Goal: Task Accomplishment & Management: Manage account settings

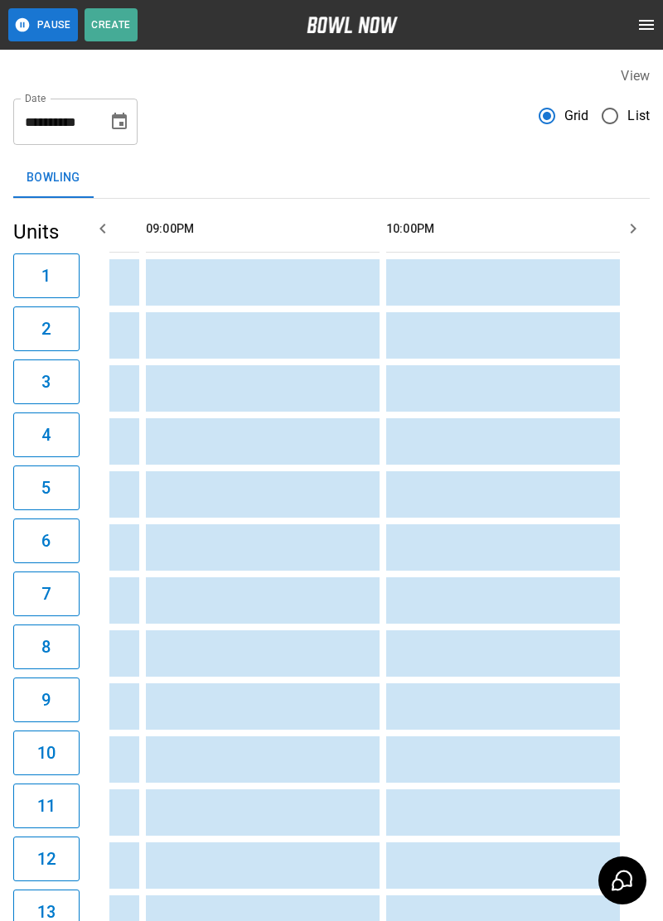
scroll to position [0, 2150]
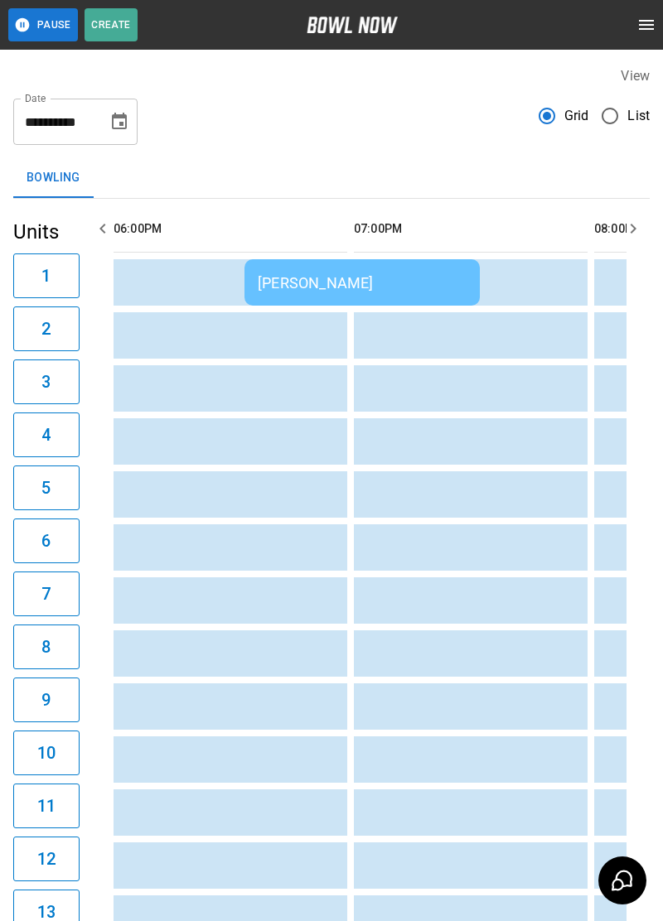
scroll to position [0, 1664]
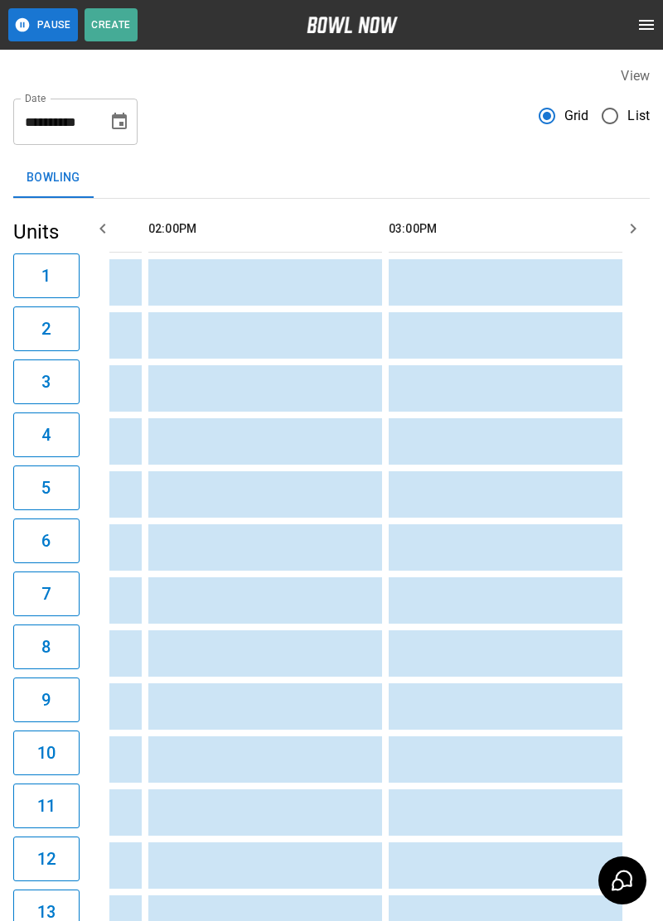
click at [645, 36] on button "open drawer" at bounding box center [646, 24] width 33 height 33
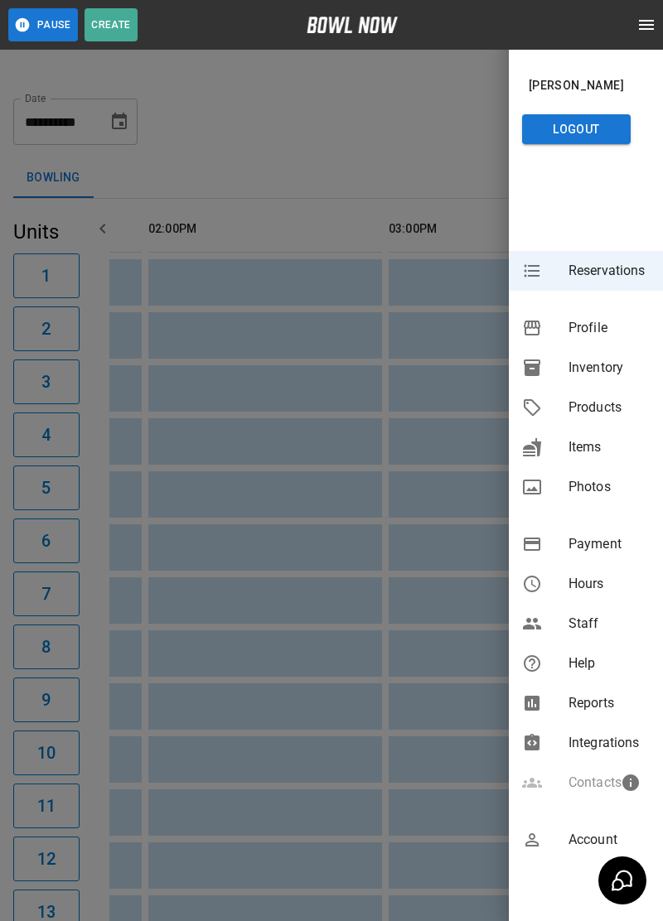
click at [593, 371] on span "Inventory" at bounding box center [608, 368] width 81 height 20
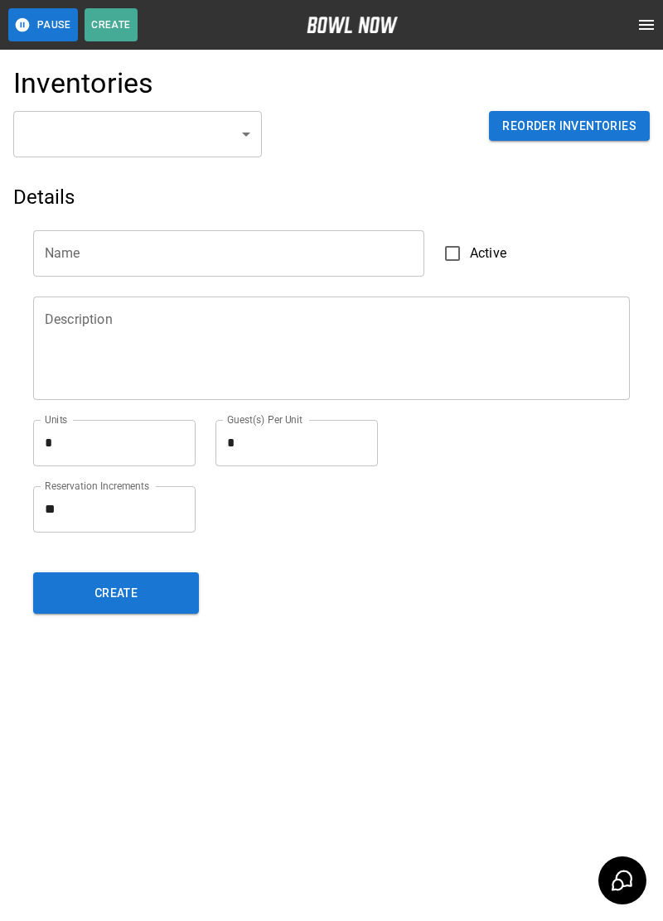
click at [247, 138] on body "Pause Create Schedule Reservations Information Profile Inventory Products Items…" at bounding box center [331, 460] width 663 height 921
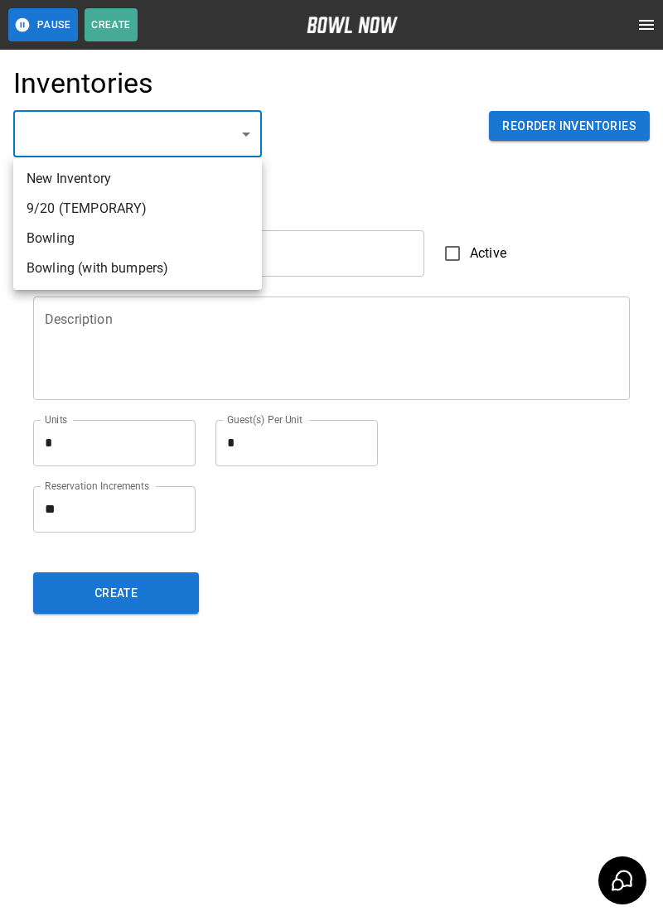
click at [79, 244] on li "Bowling" at bounding box center [137, 239] width 249 height 30
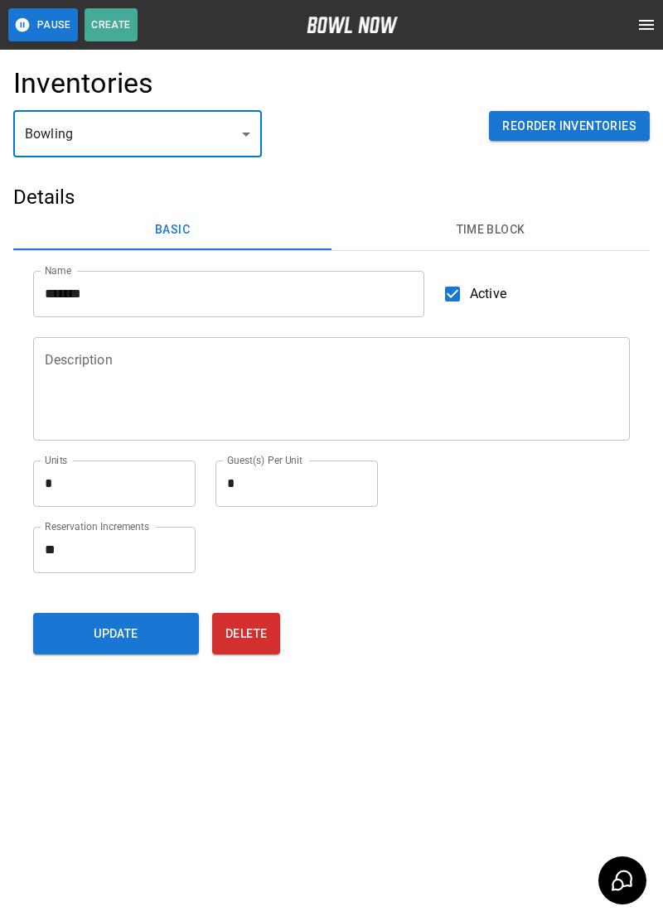
type input "**********"
type input "*******"
type textarea "**"
type textarea "*"
click at [503, 244] on button "Time Block" at bounding box center [490, 230] width 318 height 40
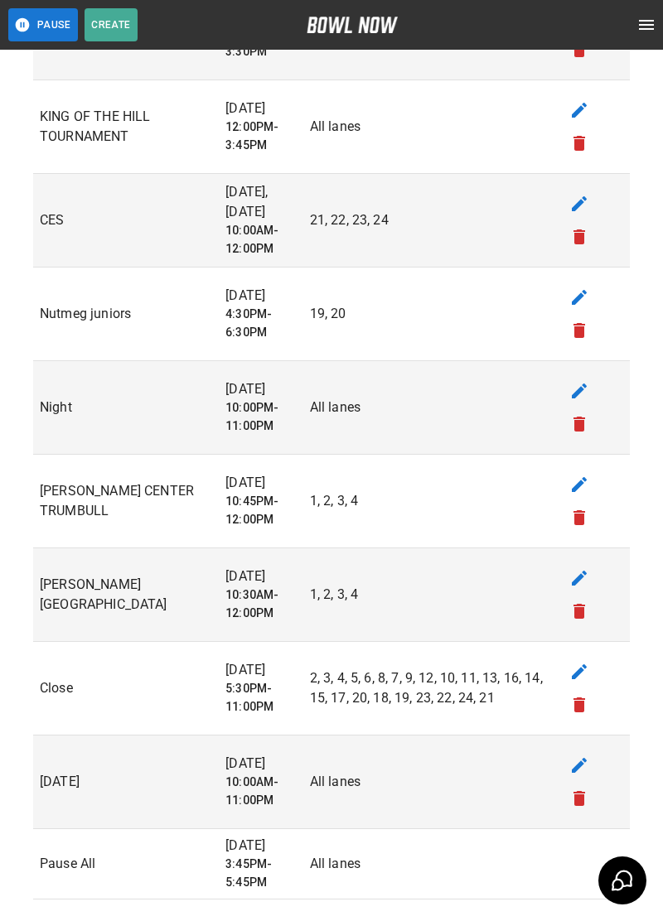
click at [594, 398] on td "sticky table" at bounding box center [589, 408] width 80 height 94
click at [592, 388] on button "edit" at bounding box center [578, 390] width 33 height 33
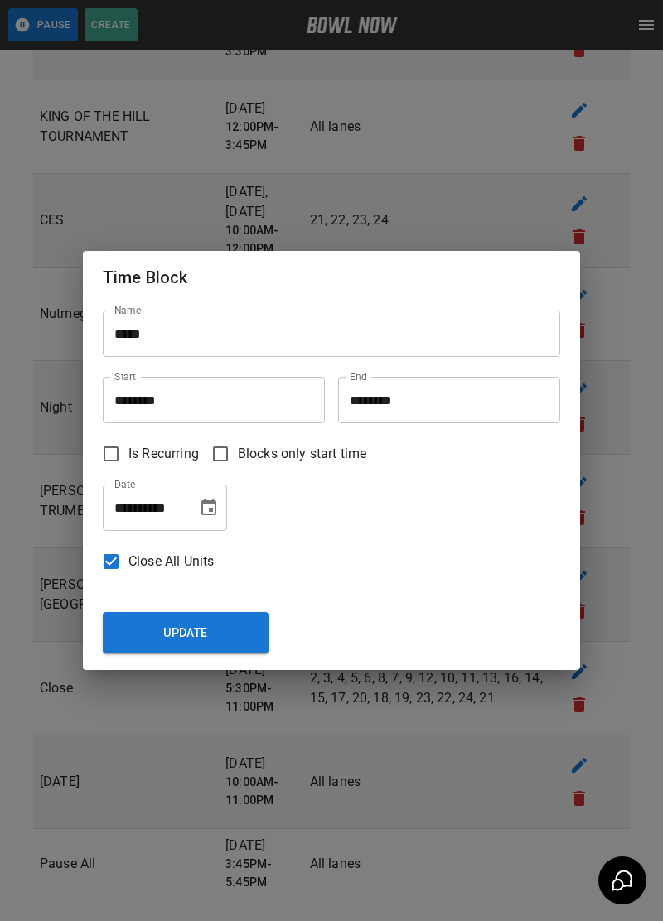
click at [211, 505] on icon "Choose date, selected date is Aug 22, 2025" at bounding box center [209, 508] width 20 height 20
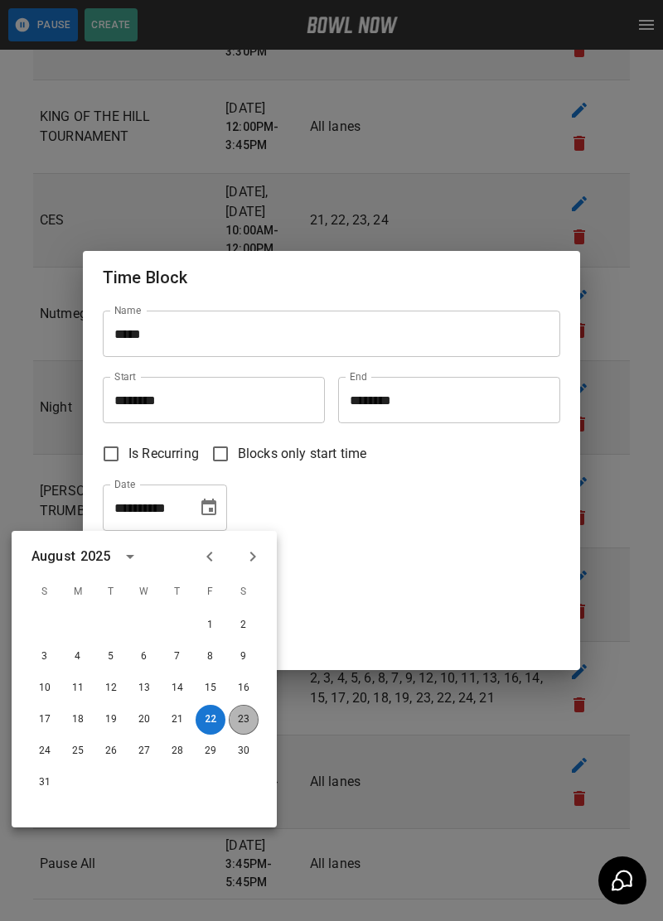
click at [252, 729] on button "23" at bounding box center [244, 720] width 30 height 30
type input "**********"
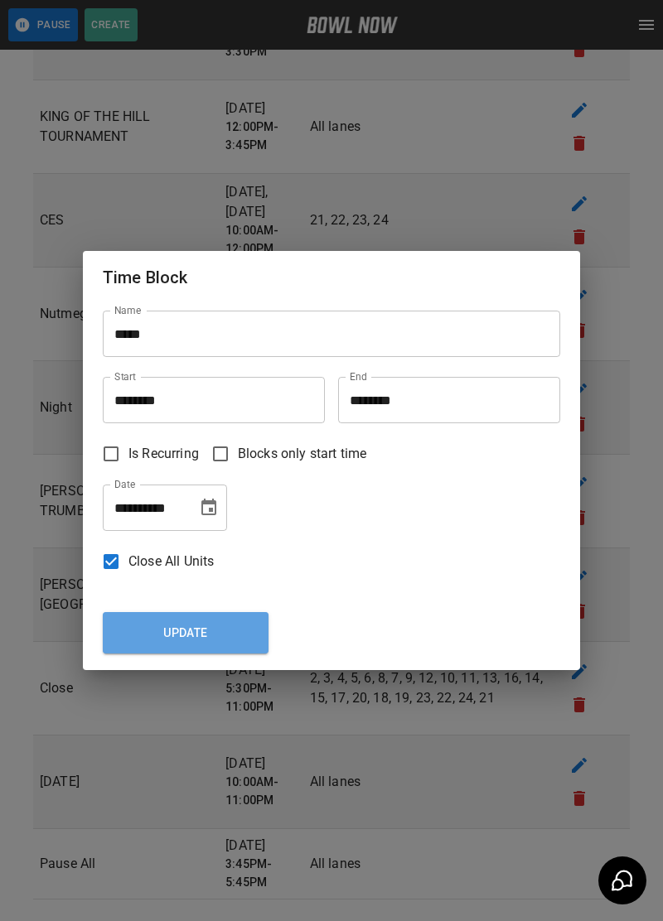
click at [221, 628] on button "Update" at bounding box center [186, 632] width 166 height 41
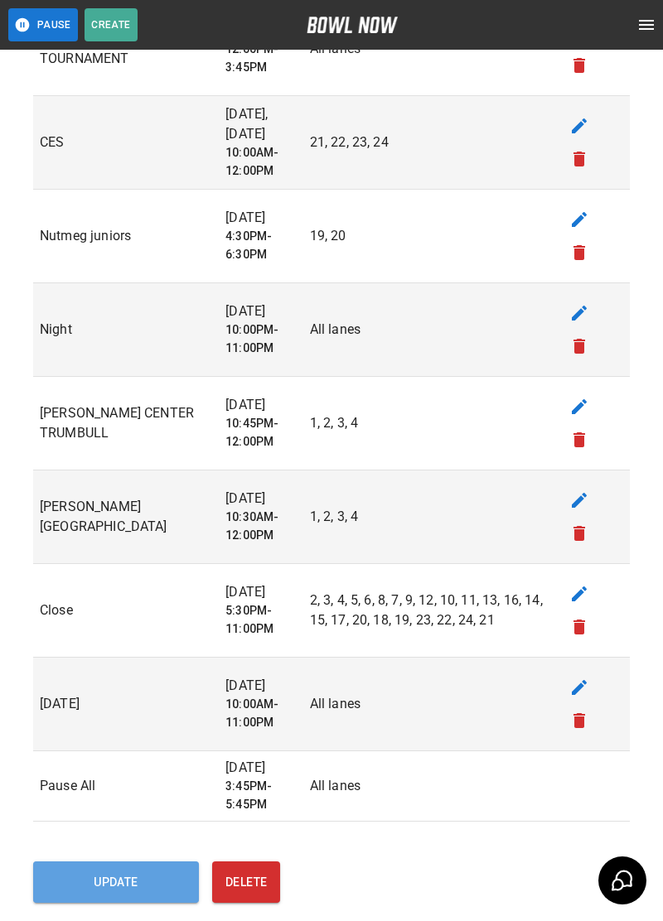
click at [161, 861] on button "Update" at bounding box center [116, 881] width 166 height 41
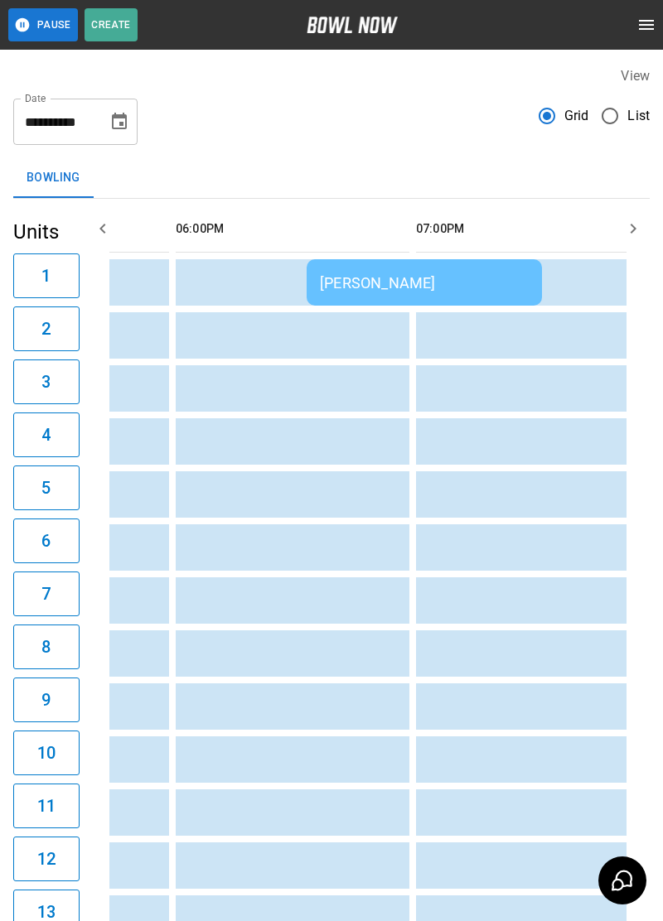
click at [495, 290] on div "[PERSON_NAME]" at bounding box center [424, 282] width 209 height 17
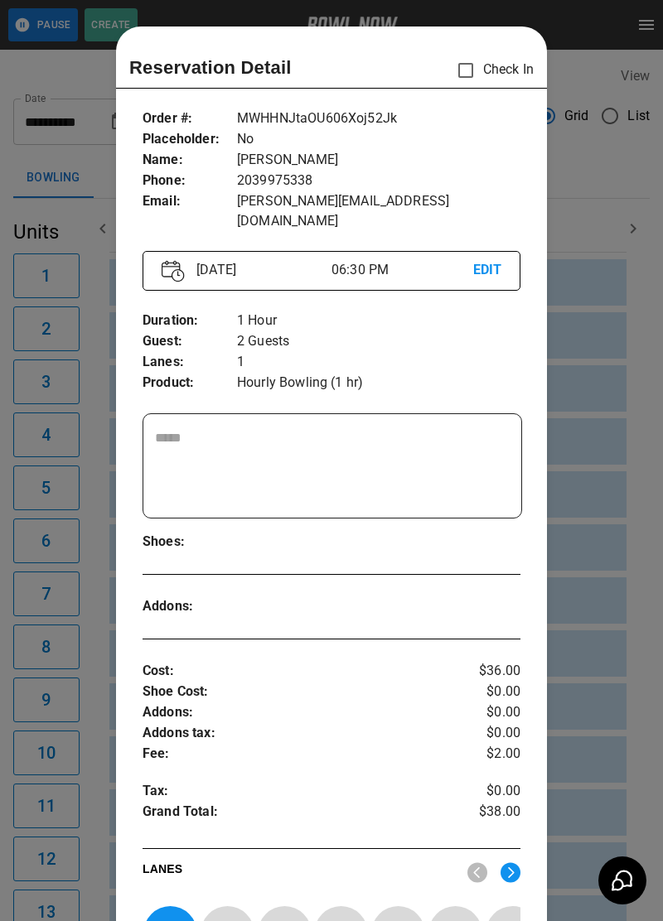
scroll to position [27, 0]
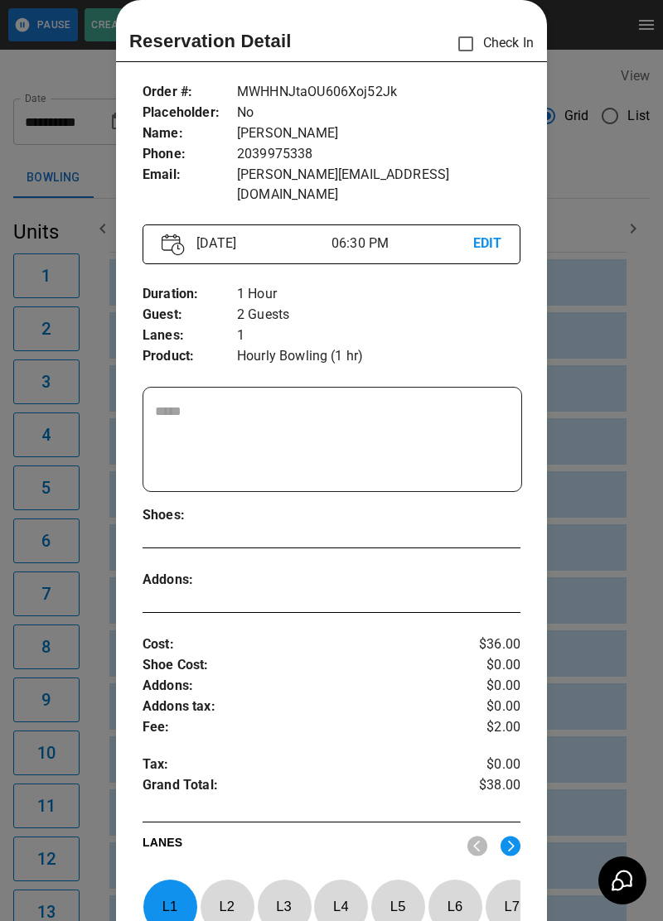
click at [597, 496] on div at bounding box center [331, 460] width 663 height 921
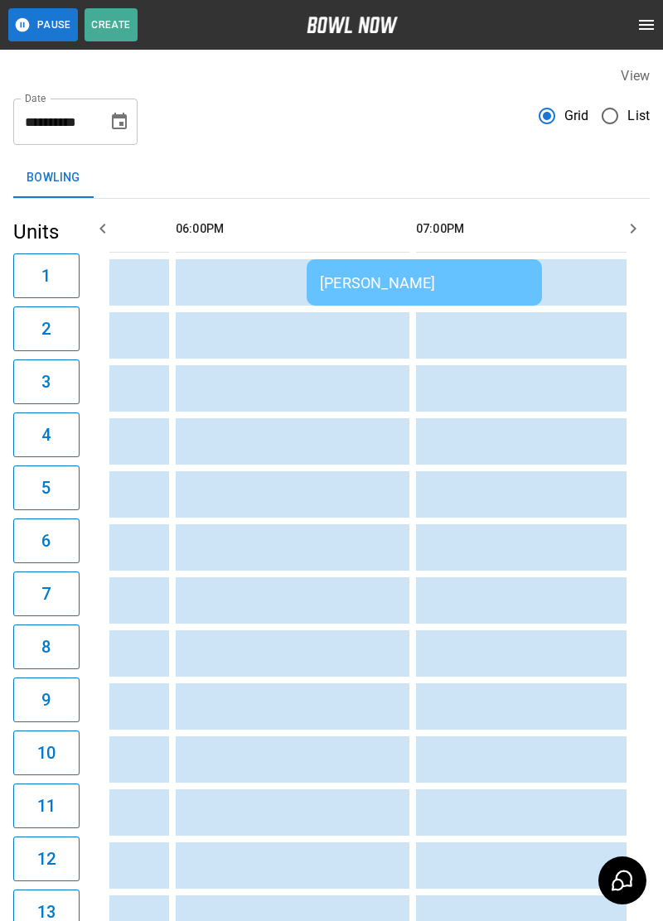
click at [571, 528] on td "sticky table" at bounding box center [575, 547] width 54 height 46
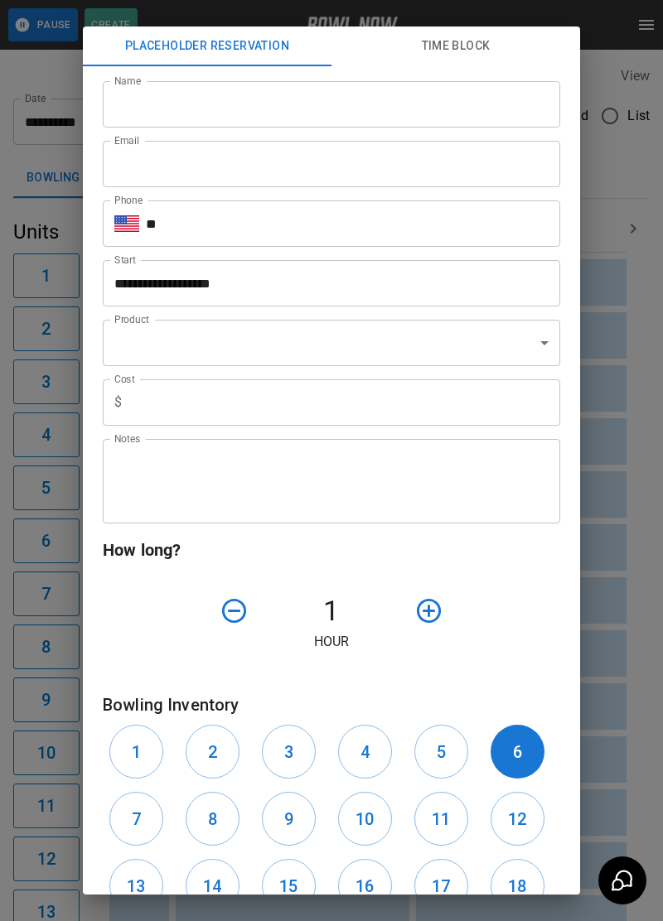
scroll to position [179, 0]
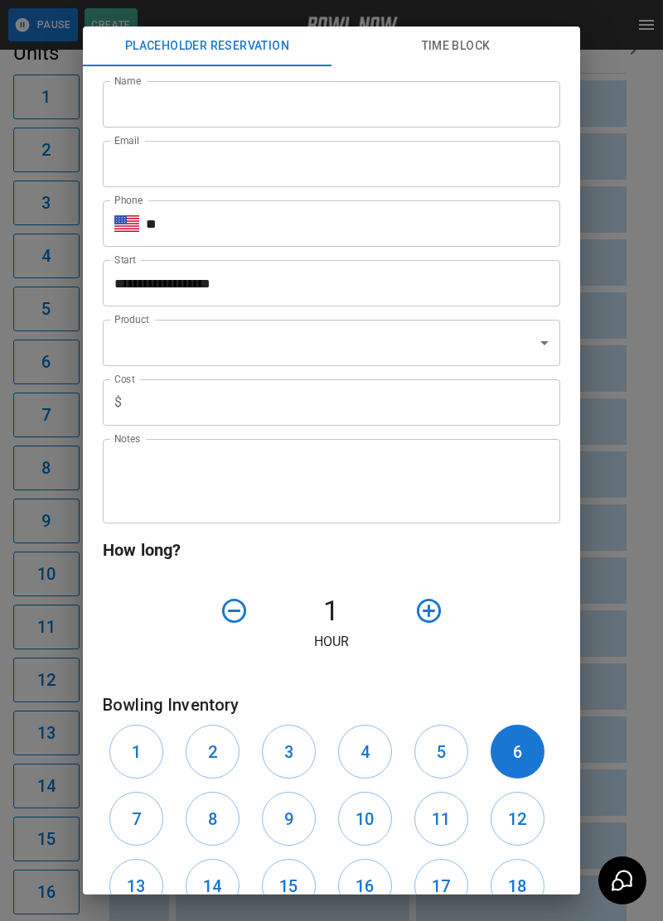
click at [650, 463] on div "**********" at bounding box center [331, 460] width 663 height 921
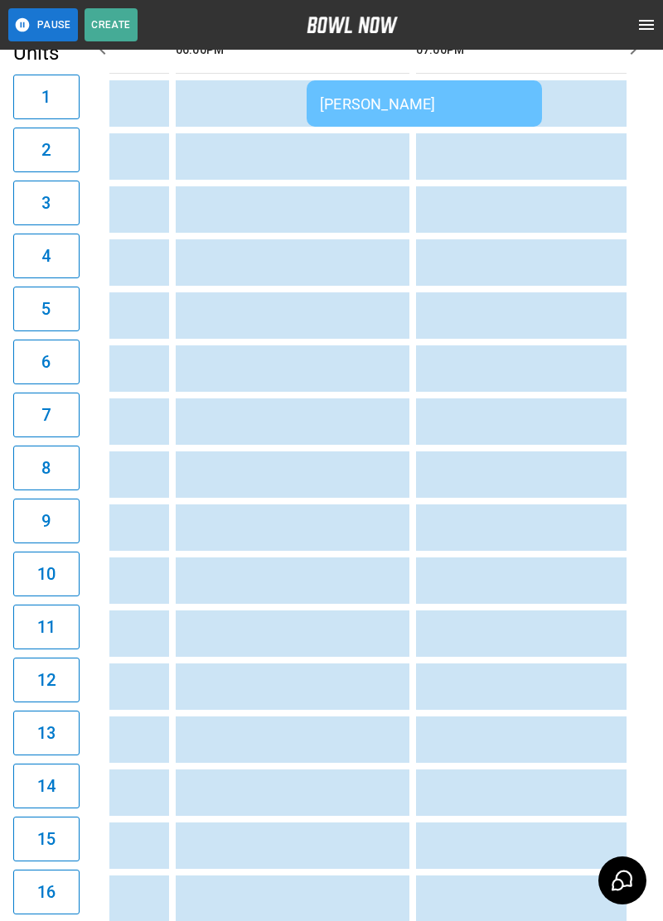
click at [627, 522] on div "**********" at bounding box center [331, 460] width 663 height 921
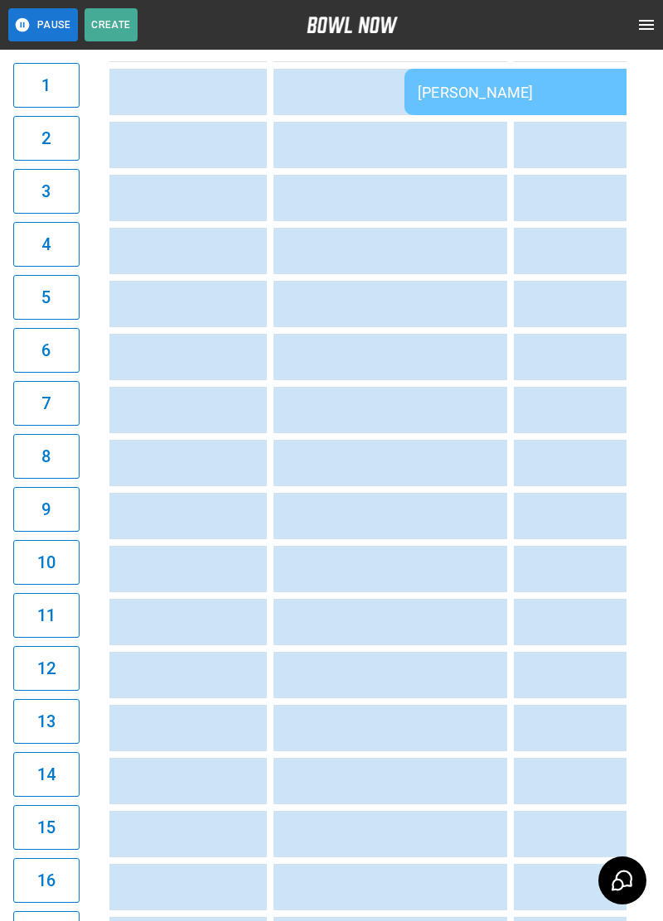
scroll to position [0, 1284]
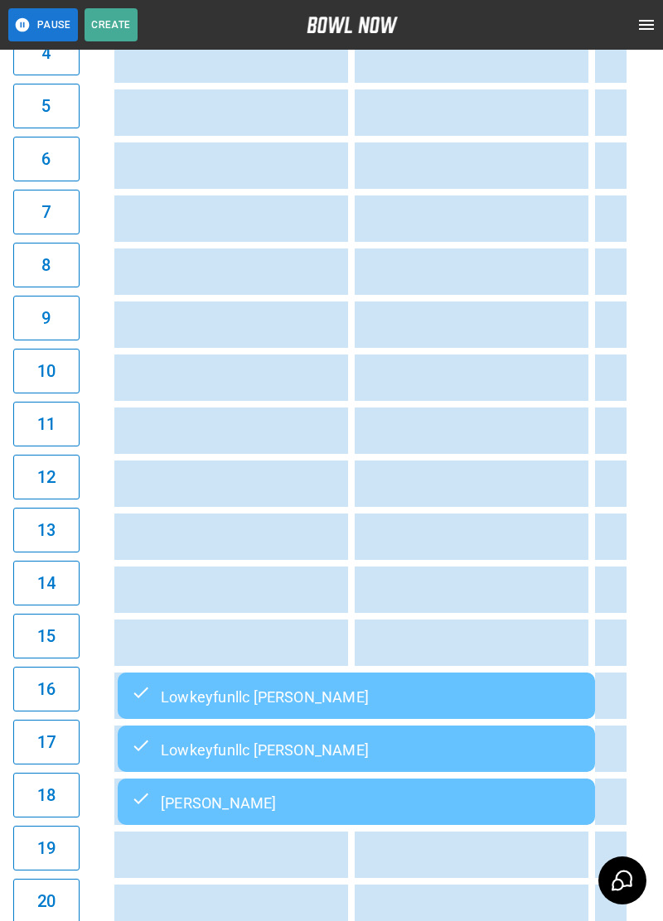
click at [437, 716] on td "Lowkeyfunllc [PERSON_NAME]" at bounding box center [356, 696] width 477 height 46
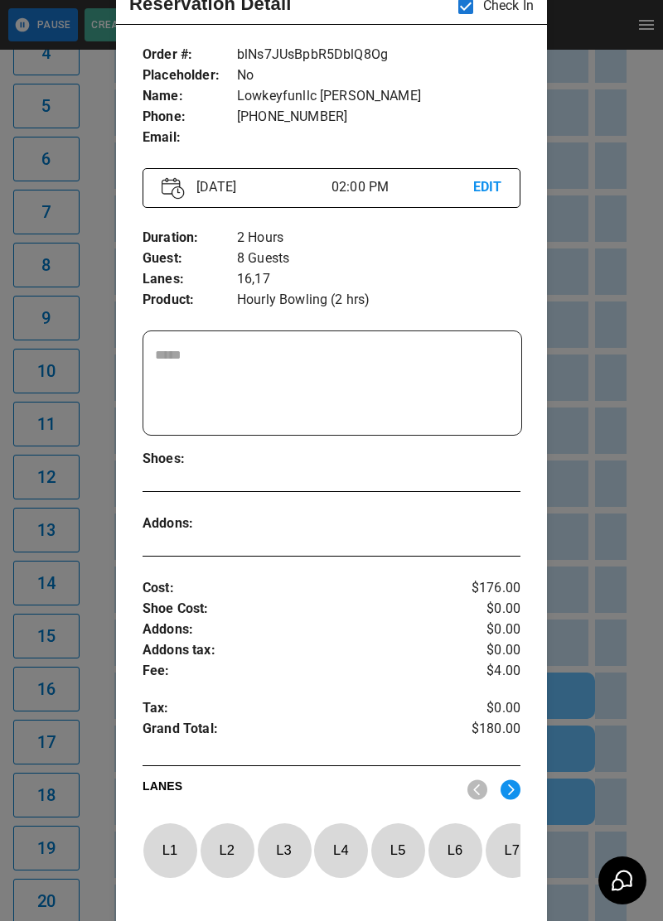
click at [599, 659] on div at bounding box center [331, 460] width 663 height 921
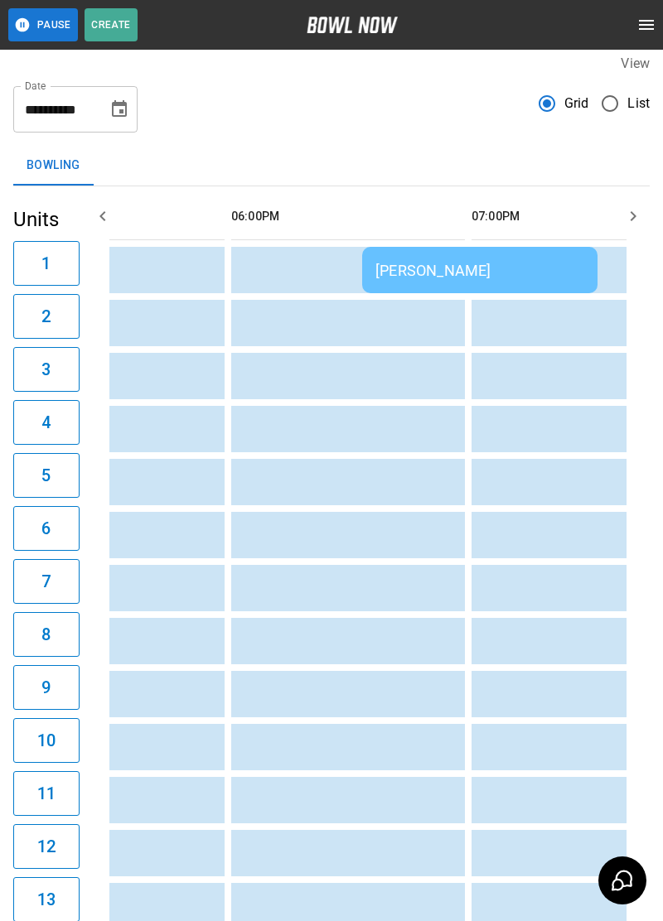
scroll to position [0, 1172]
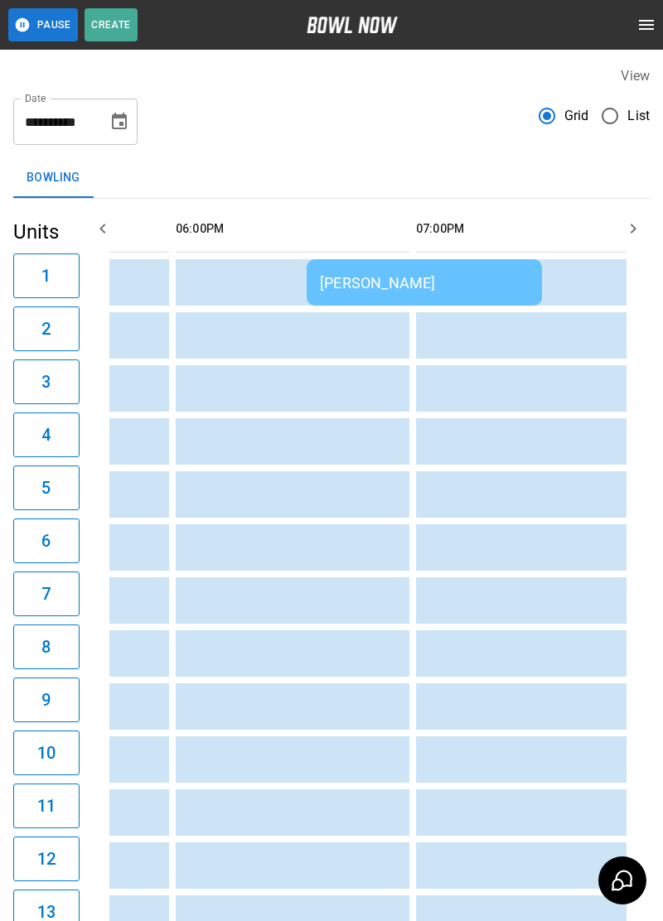
click at [119, 116] on icon "Choose date, selected date is Aug 23, 2025" at bounding box center [119, 121] width 15 height 17
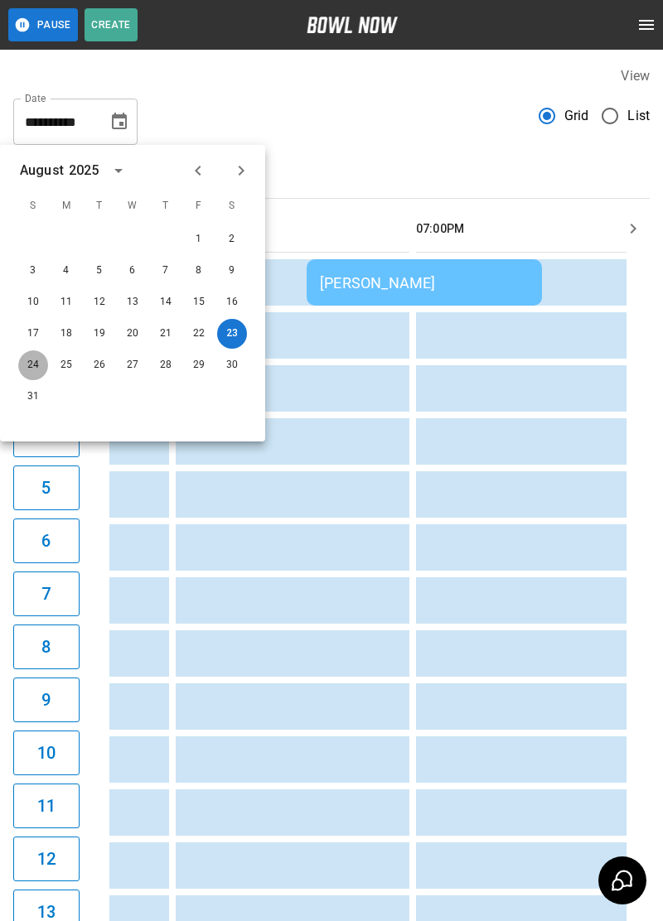
click at [18, 367] on button "24" at bounding box center [33, 365] width 30 height 30
click at [22, 363] on button "24" at bounding box center [33, 365] width 30 height 30
click at [34, 375] on button "24" at bounding box center [33, 365] width 30 height 30
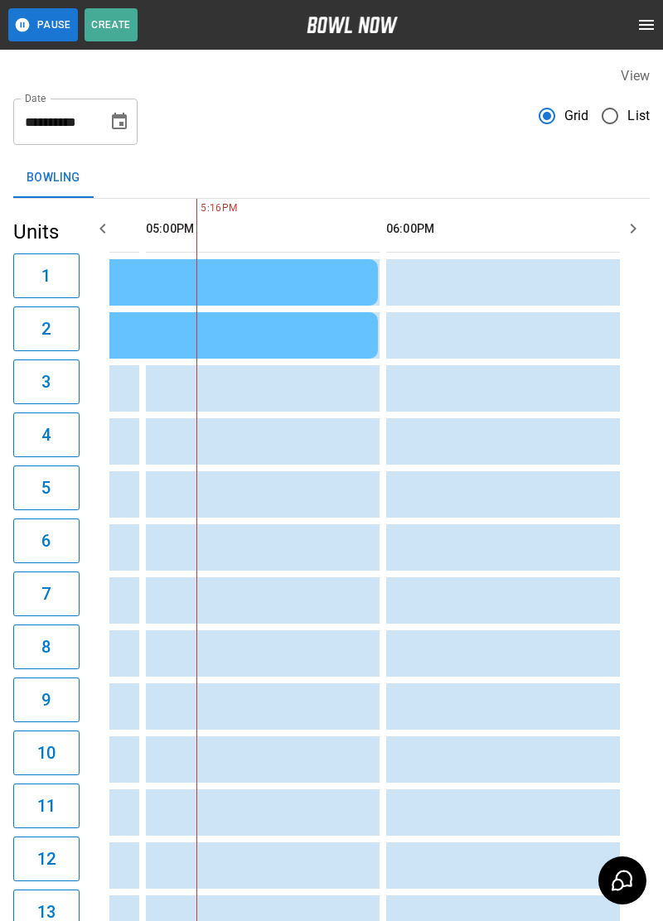
type input "**********"
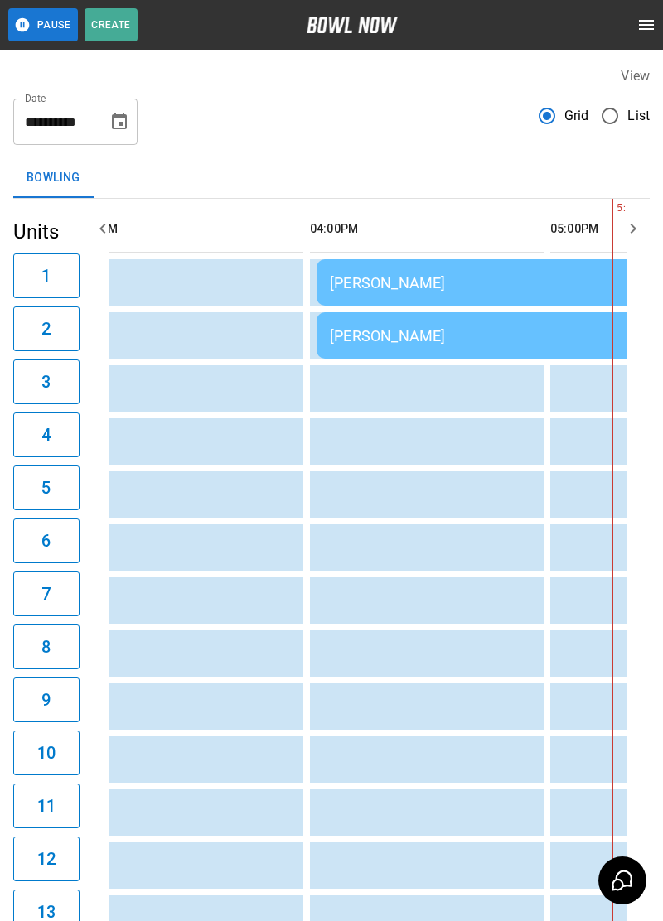
scroll to position [0, 761]
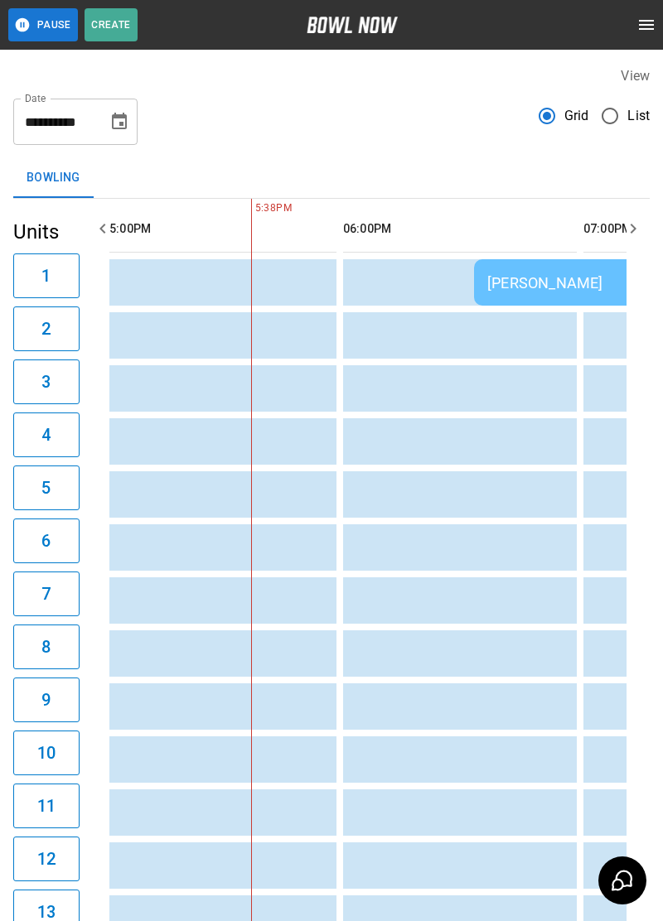
click at [596, 300] on td "[PERSON_NAME]" at bounding box center [591, 282] width 235 height 46
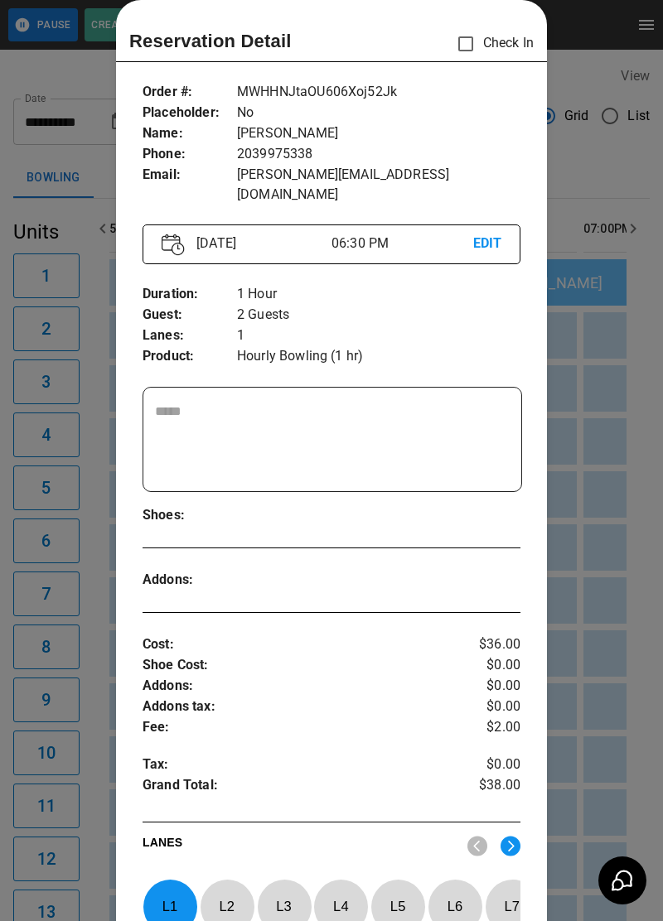
click at [649, 608] on div at bounding box center [331, 460] width 663 height 921
